Goal: Task Accomplishment & Management: Manage account settings

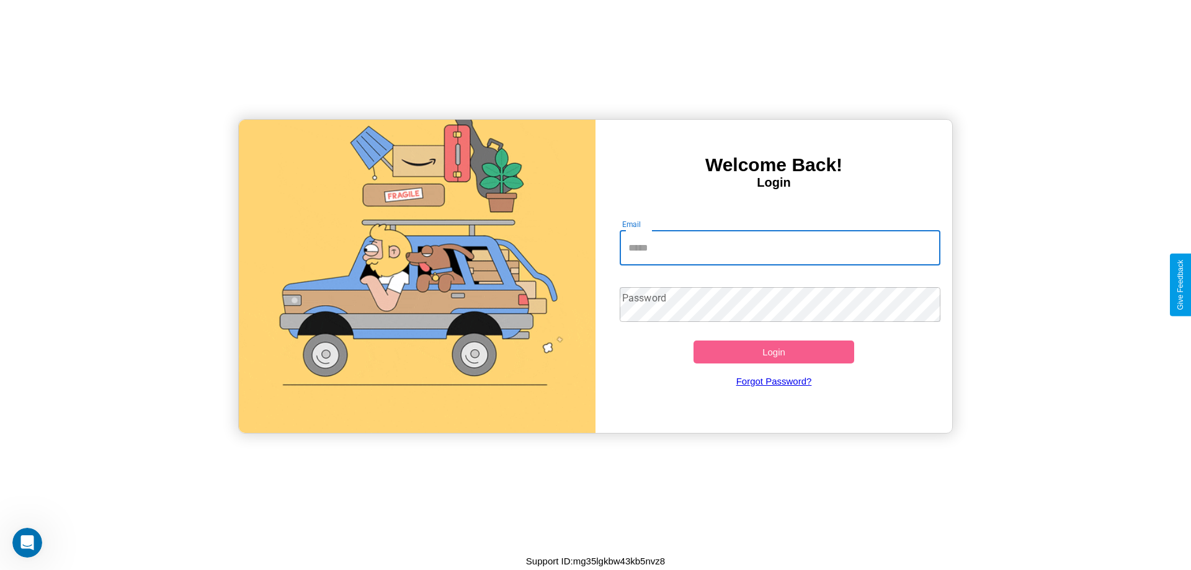
click at [780, 247] on input "Email" at bounding box center [780, 248] width 321 height 35
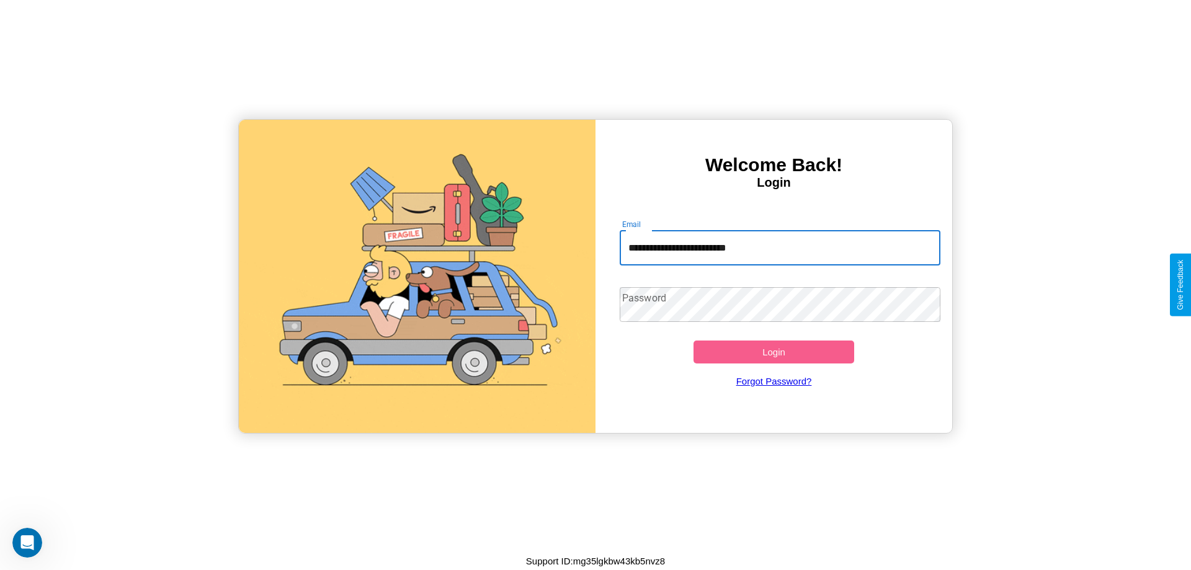
type input "**********"
click at [773, 352] on button "Login" at bounding box center [773, 352] width 161 height 23
